Goal: Task Accomplishment & Management: Use online tool/utility

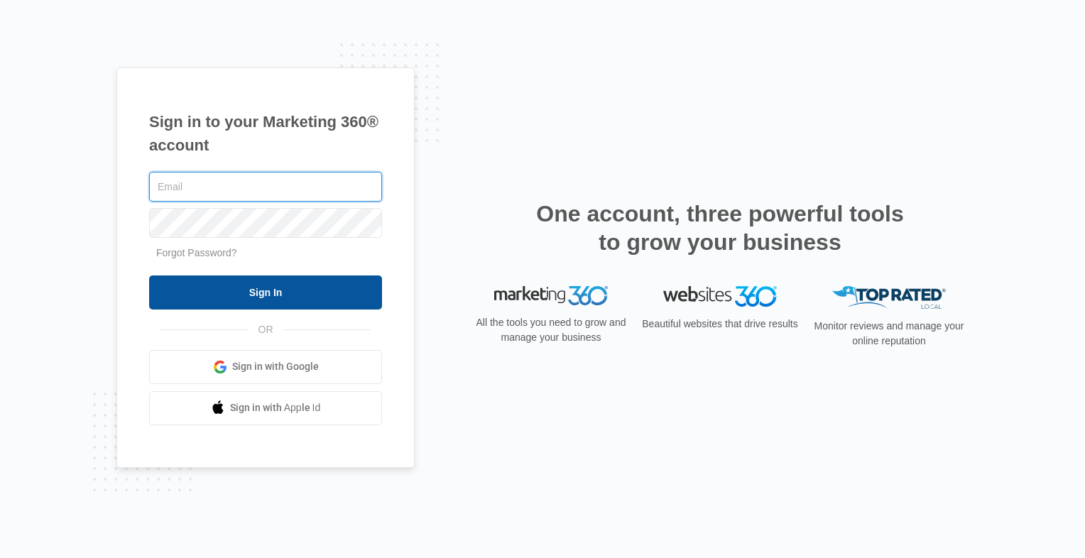
type input "[EMAIL_ADDRESS][DOMAIN_NAME]"
click at [230, 292] on input "Sign In" at bounding box center [265, 292] width 233 height 34
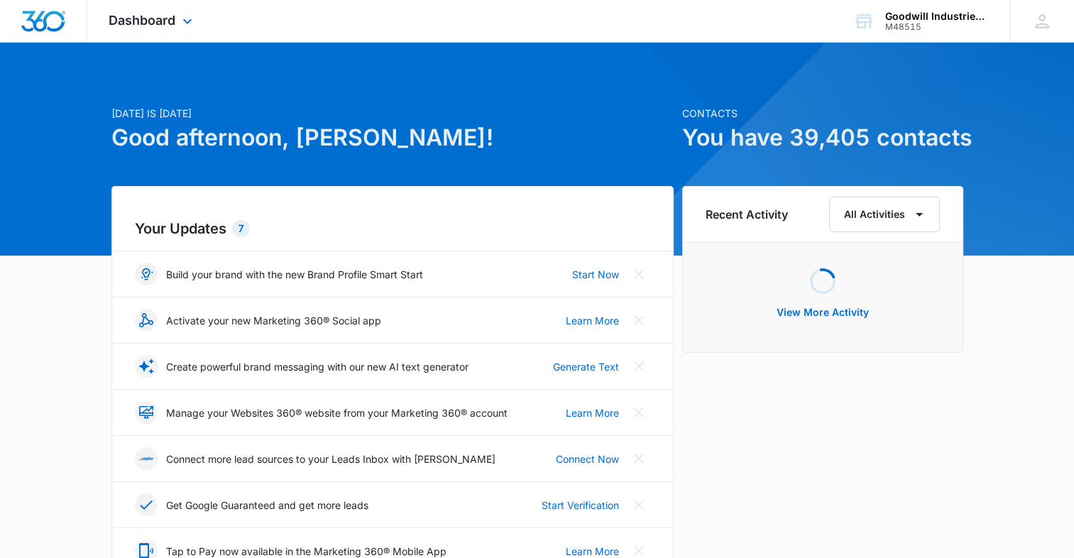
click at [178, 21] on div "Dashboard Apps Reputation Websites Forms CRM Email Social Shop Payments POS Con…" at bounding box center [152, 21] width 130 height 42
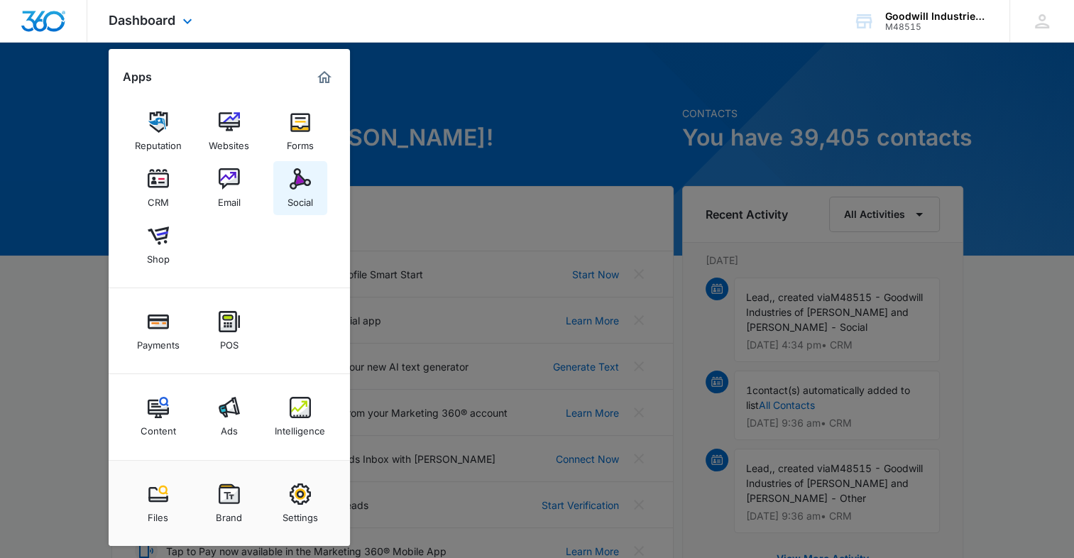
click at [310, 187] on link "Social" at bounding box center [300, 188] width 54 height 54
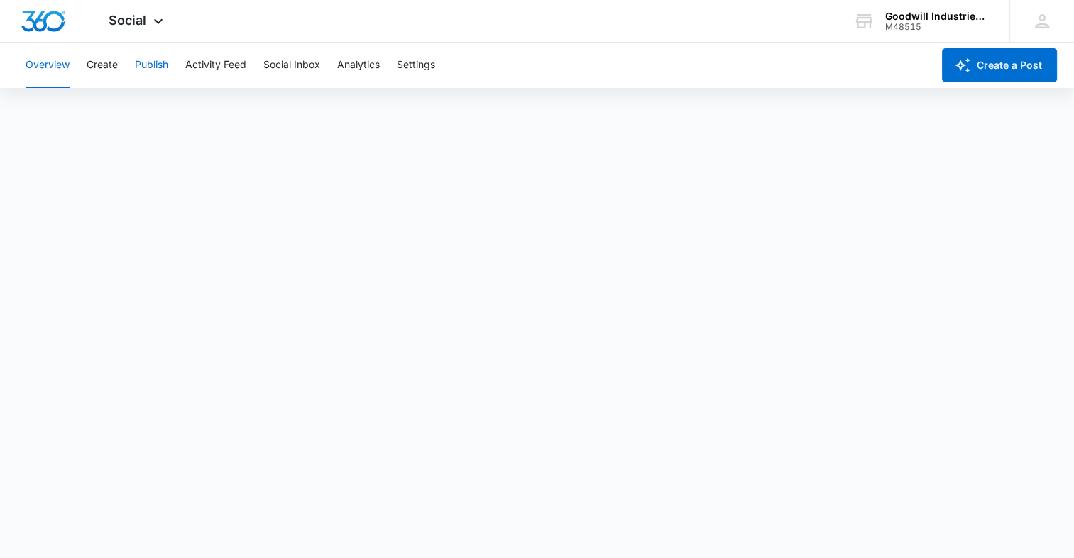
click at [164, 72] on button "Publish" at bounding box center [151, 65] width 33 height 45
